Goal: Task Accomplishment & Management: Manage account settings

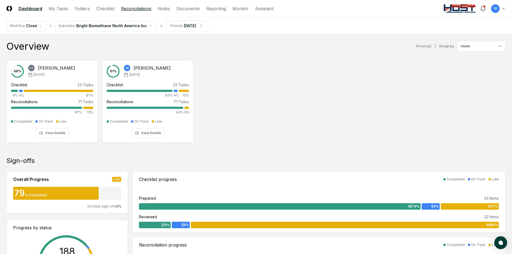
click at [139, 10] on link "Reconciliations" at bounding box center [136, 8] width 30 height 6
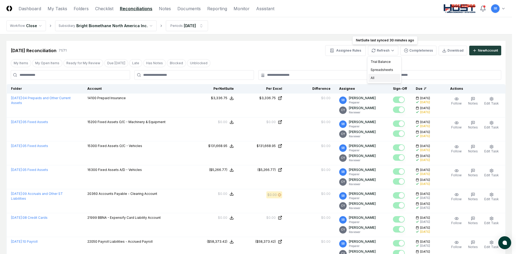
click at [381, 77] on div "All" at bounding box center [384, 78] width 32 height 8
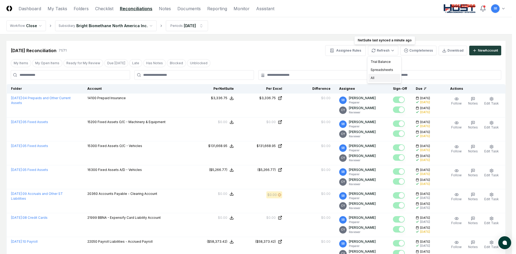
click at [384, 76] on div "All" at bounding box center [384, 78] width 32 height 8
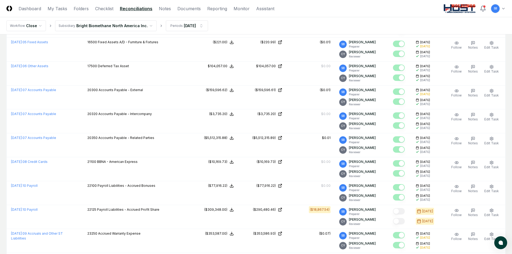
scroll to position [1074, 0]
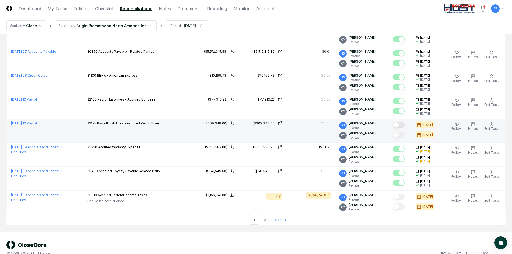
click at [405, 125] on button "Mark complete" at bounding box center [399, 125] width 12 height 6
click at [265, 222] on link "2" at bounding box center [265, 220] width 10 height 10
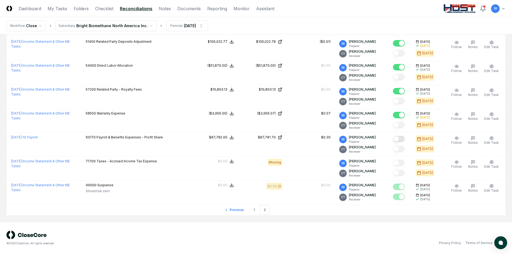
scroll to position [391, 0]
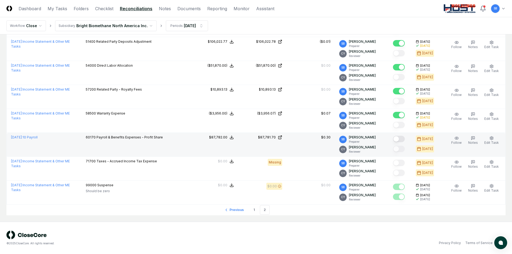
drag, startPoint x: 405, startPoint y: 139, endPoint x: 391, endPoint y: 144, distance: 14.0
click at [405, 139] on button "Mark complete" at bounding box center [399, 139] width 12 height 6
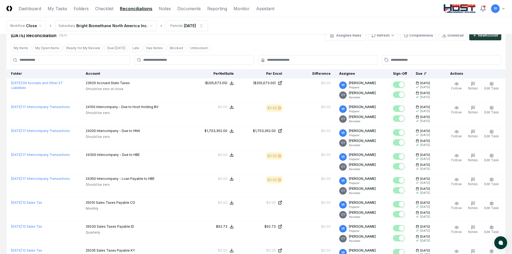
scroll to position [0, 0]
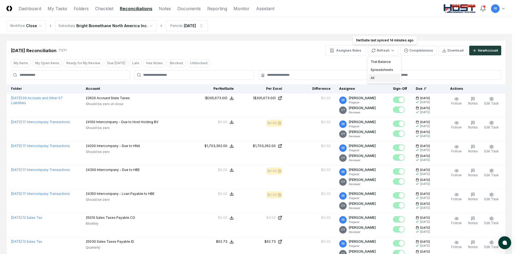
click at [383, 76] on div "All" at bounding box center [384, 78] width 32 height 8
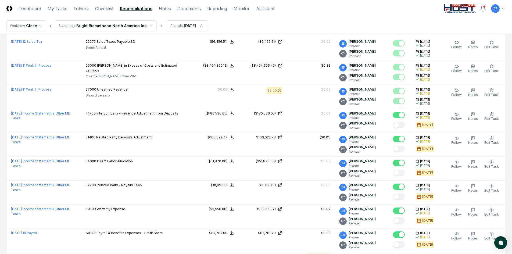
scroll to position [391, 0]
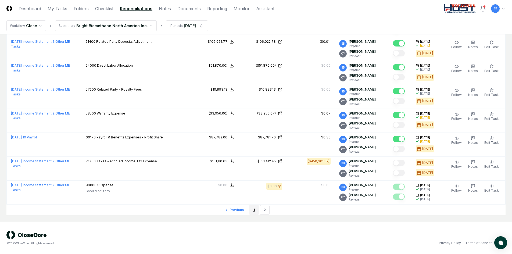
click at [253, 209] on link "1" at bounding box center [254, 210] width 10 height 10
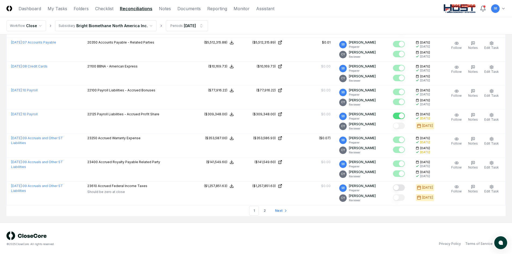
scroll to position [1084, 0]
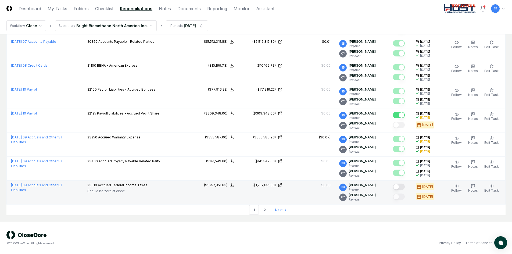
click at [402, 187] on button "Mark complete" at bounding box center [399, 186] width 12 height 6
click at [264, 209] on link "2" at bounding box center [265, 210] width 10 height 10
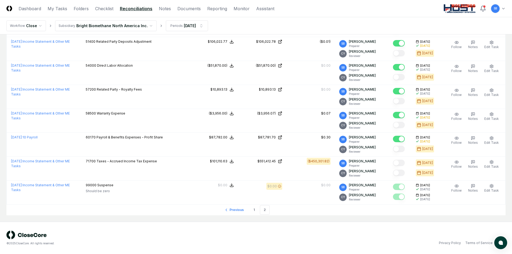
scroll to position [391, 0]
click at [392, 24] on nav "Workflow Close Subsidiary Bright Biomethane North America Inc. Periods [DATE]" at bounding box center [256, 25] width 512 height 17
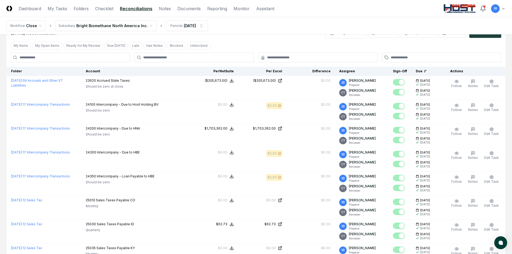
scroll to position [0, 0]
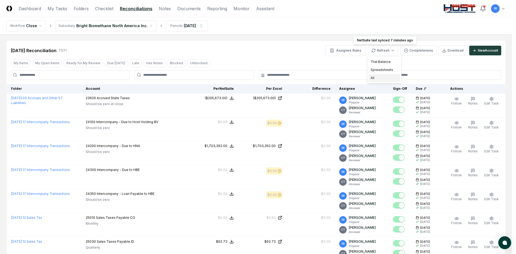
click at [381, 78] on div "All" at bounding box center [384, 78] width 32 height 8
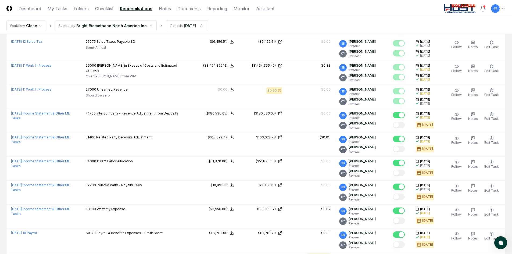
scroll to position [391, 0]
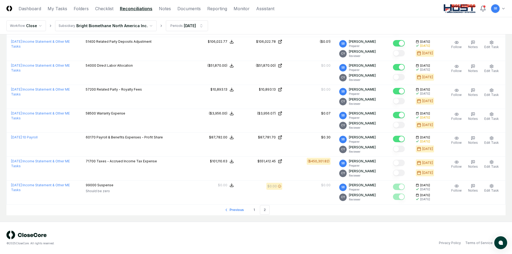
click at [350, 26] on nav "Workflow Close Subsidiary Bright Biomethane North America Inc. Periods [DATE]" at bounding box center [256, 25] width 512 height 17
click at [314, 206] on nav "Previous 1 2 Next" at bounding box center [255, 209] width 499 height 11
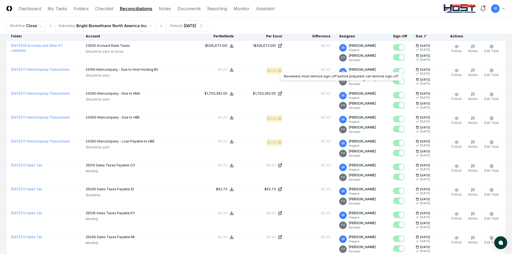
scroll to position [0, 0]
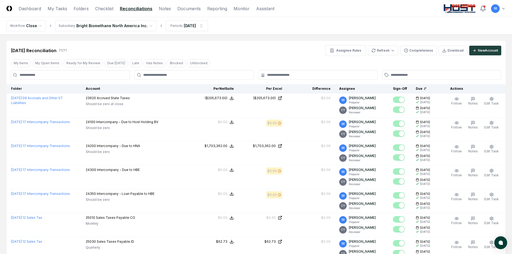
click at [389, 45] on div "Assignee Rules Refresh Completeness Download New Account" at bounding box center [413, 50] width 176 height 11
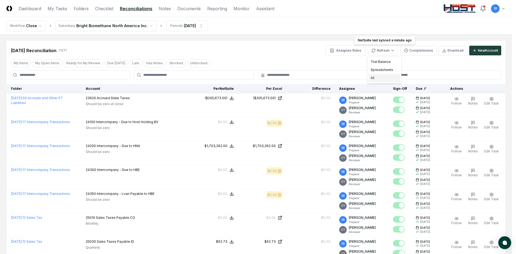
click at [387, 78] on div "All" at bounding box center [384, 78] width 32 height 8
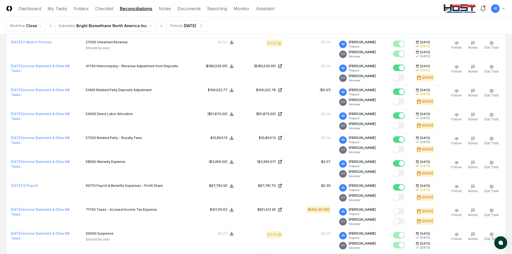
scroll to position [391, 0]
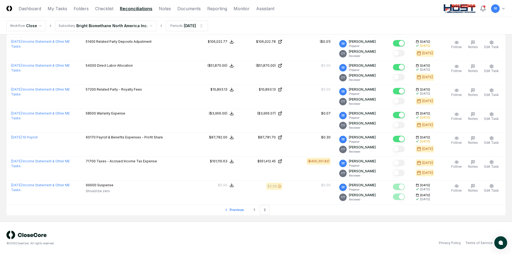
click at [313, 234] on div "© 2025 CloseCore. All rights reserved. Privacy Policy Terms of Service" at bounding box center [255, 237] width 499 height 15
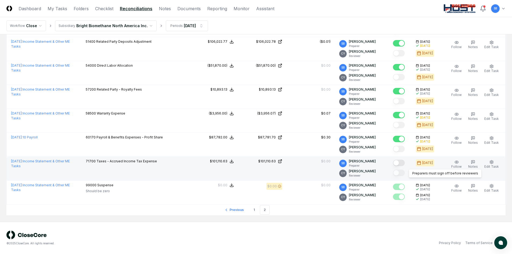
click at [404, 165] on button "Mark complete" at bounding box center [399, 163] width 12 height 6
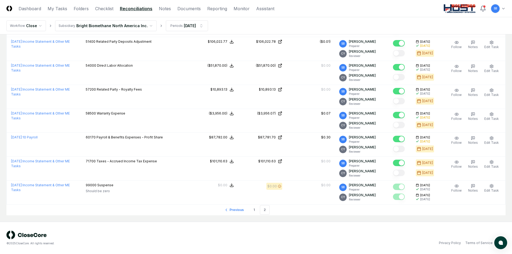
click at [381, 225] on div "© 2025 CloseCore. All rights reserved. Privacy Policy Terms of Service" at bounding box center [256, 238] width 512 height 32
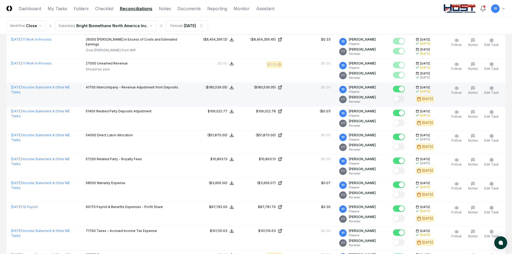
scroll to position [284, 0]
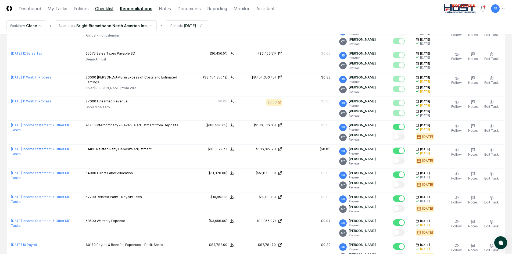
click at [99, 8] on link "Checklist" at bounding box center [104, 8] width 18 height 6
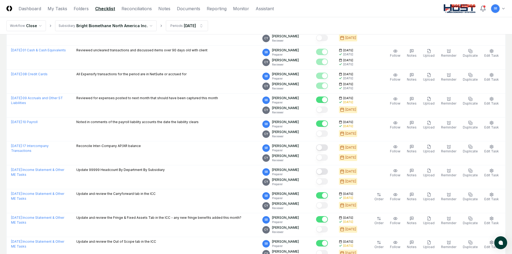
scroll to position [322, 0]
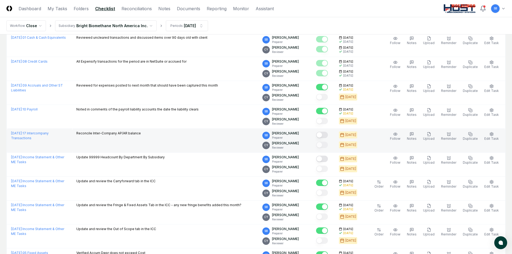
click at [328, 136] on button "Mark complete" at bounding box center [322, 135] width 12 height 6
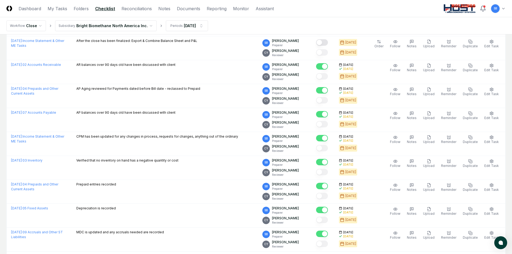
scroll to position [24, 0]
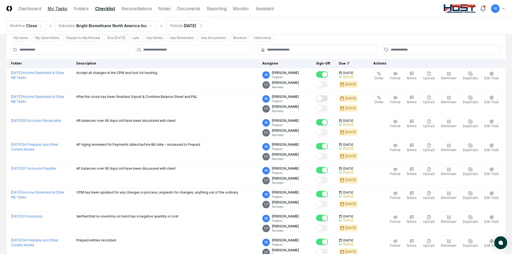
click at [58, 11] on link "My Tasks" at bounding box center [58, 8] width 20 height 6
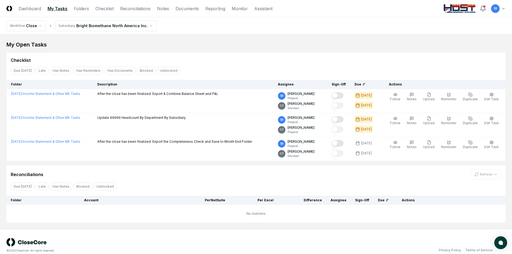
scroll to position [7, 0]
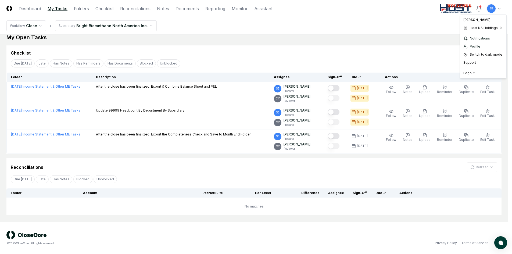
click at [496, 12] on html "CloseCore Dashboard My Tasks Folders Checklist Reconciliations Notes Documents …" at bounding box center [256, 123] width 512 height 261
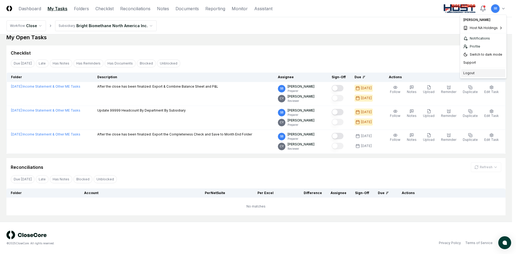
click at [473, 74] on div "Logout" at bounding box center [483, 73] width 44 height 8
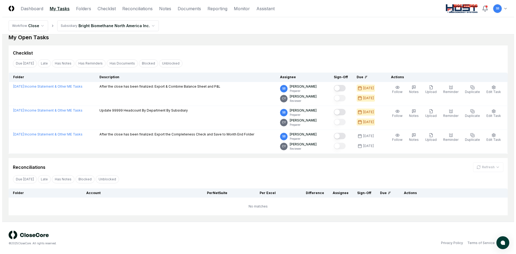
scroll to position [0, 0]
